Goal: Task Accomplishment & Management: Use online tool/utility

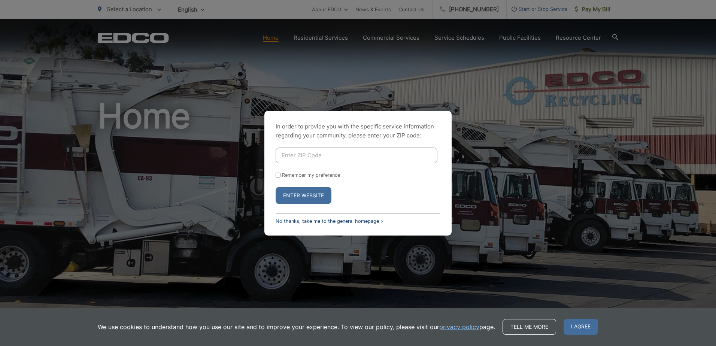
click at [298, 222] on link "No thanks, take me to the general homepage >" at bounding box center [329, 221] width 108 height 6
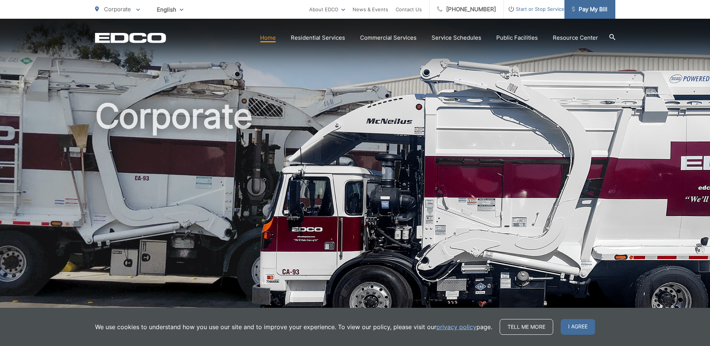
click at [603, 12] on span "Pay My Bill" at bounding box center [590, 9] width 36 height 9
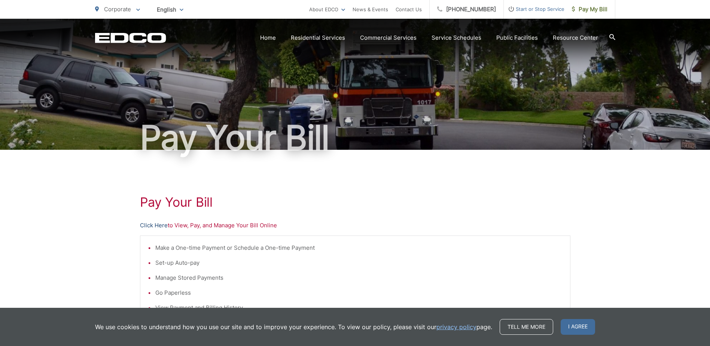
click at [149, 225] on link "Click Here" at bounding box center [154, 225] width 28 height 9
